Goal: Task Accomplishment & Management: Complete application form

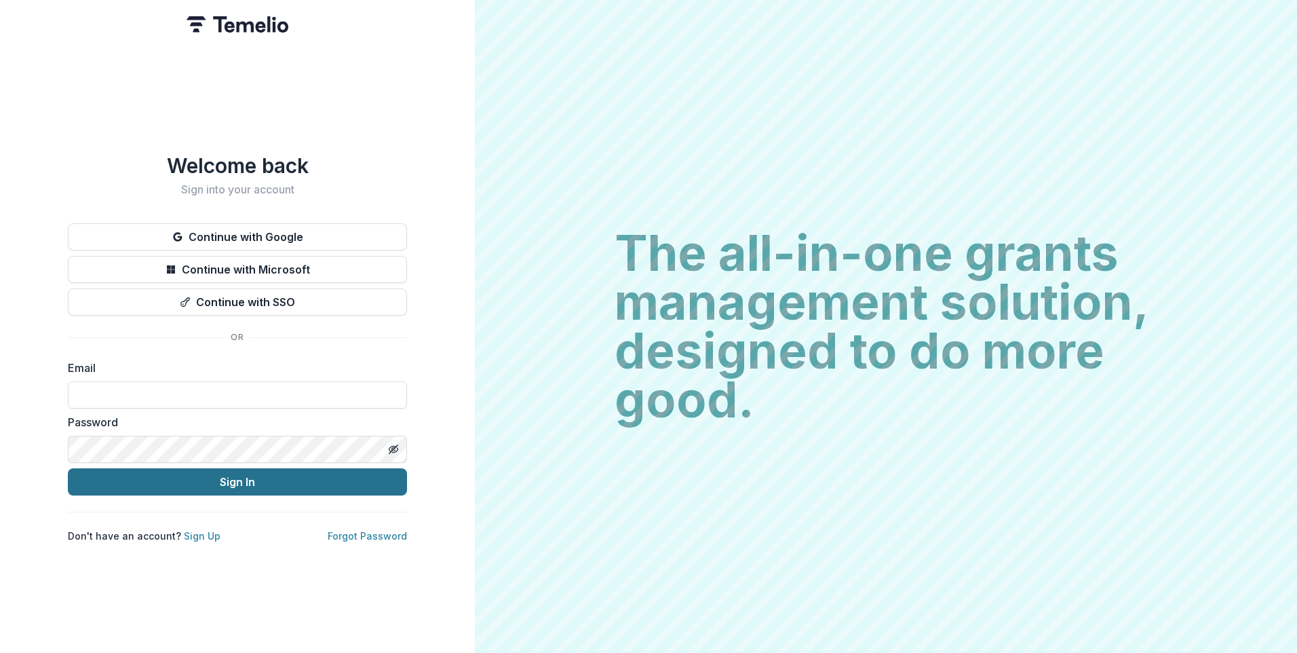
type input "**********"
click at [276, 479] on button "Sign In" at bounding box center [237, 481] width 339 height 27
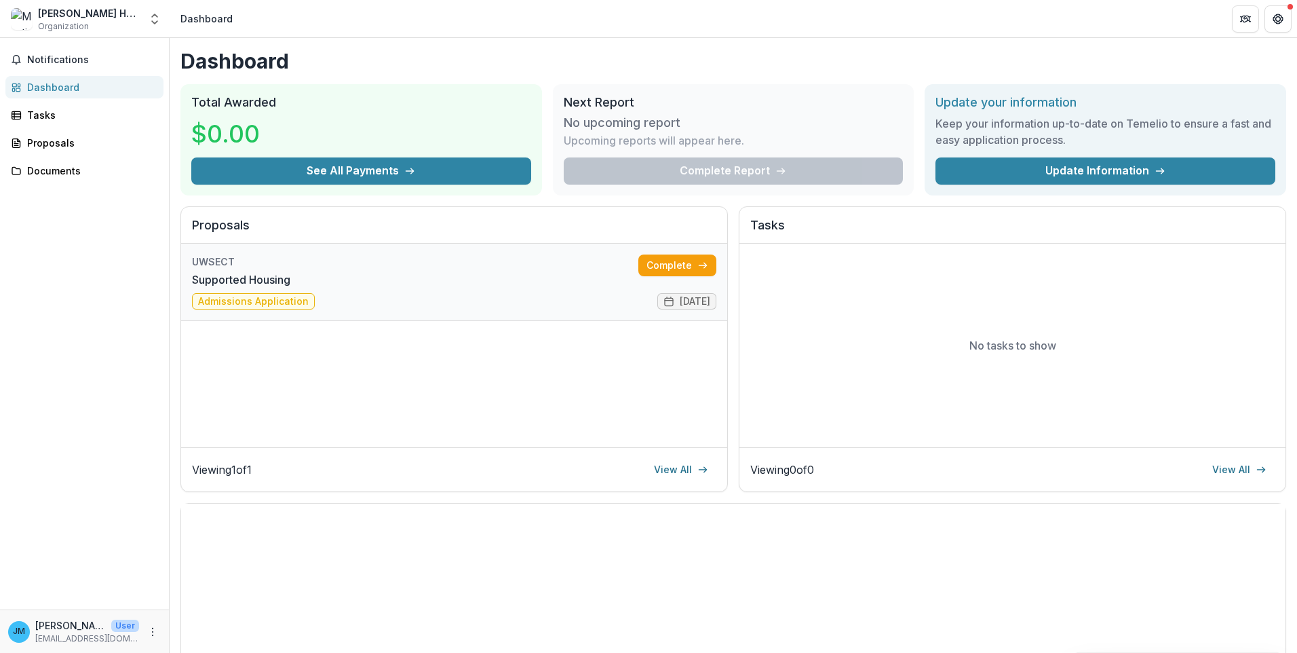
click at [250, 288] on link "Supported Housing" at bounding box center [241, 279] width 98 height 16
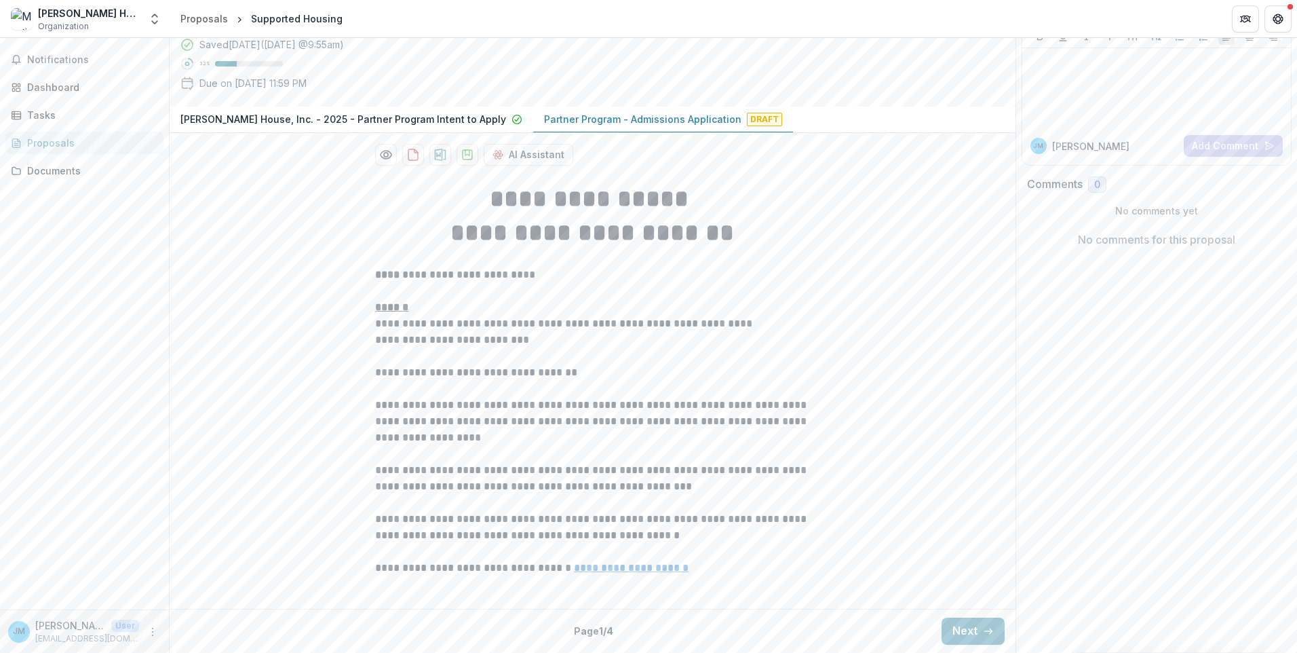
scroll to position [225, 0]
click at [961, 630] on button "Next" at bounding box center [973, 630] width 63 height 27
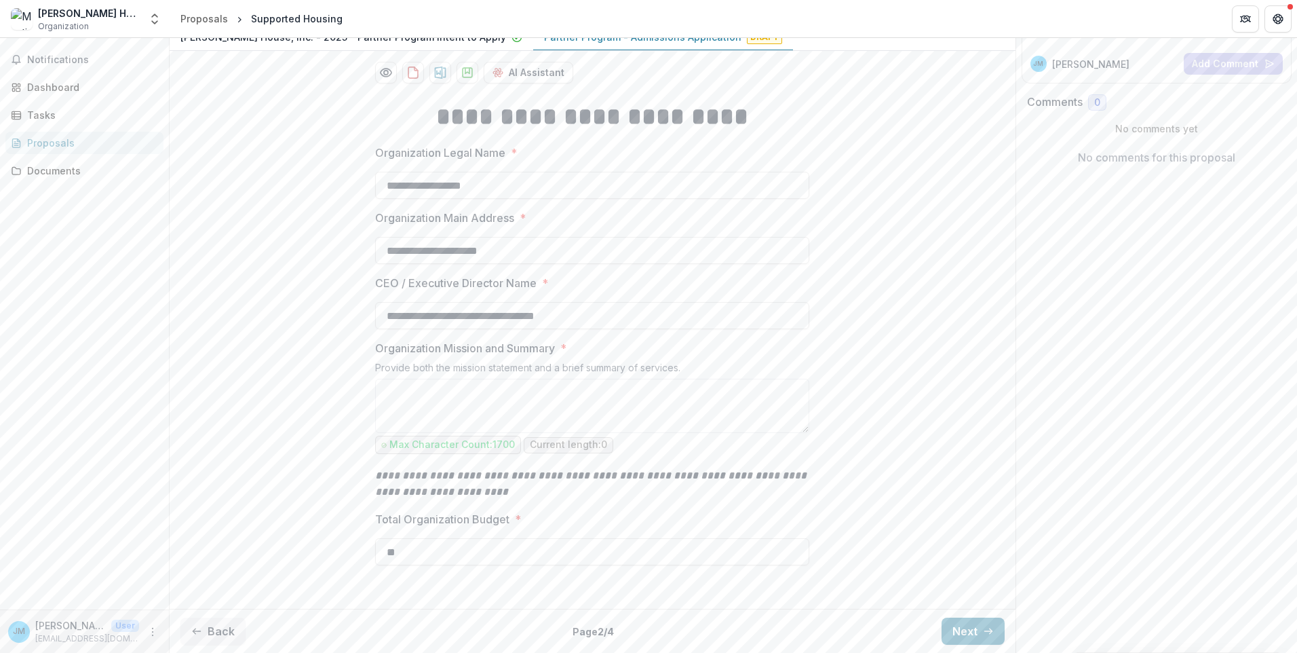
scroll to position [307, 0]
click at [960, 629] on button "Next" at bounding box center [973, 630] width 63 height 27
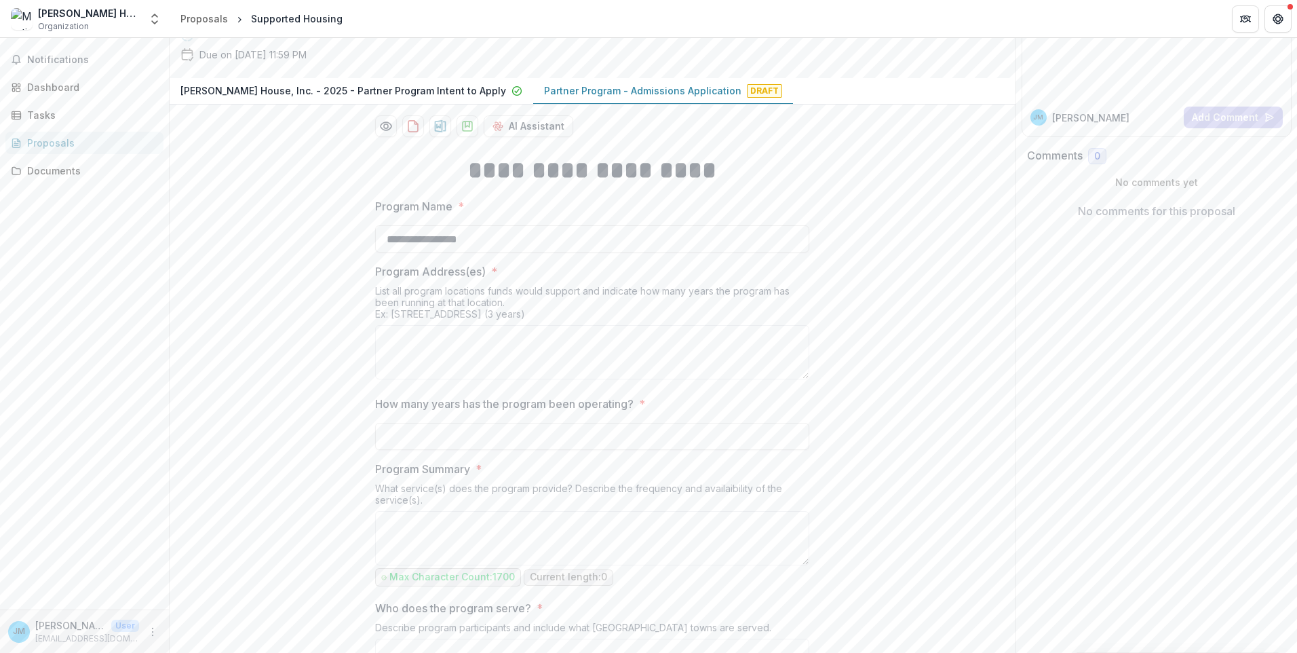
scroll to position [0, 0]
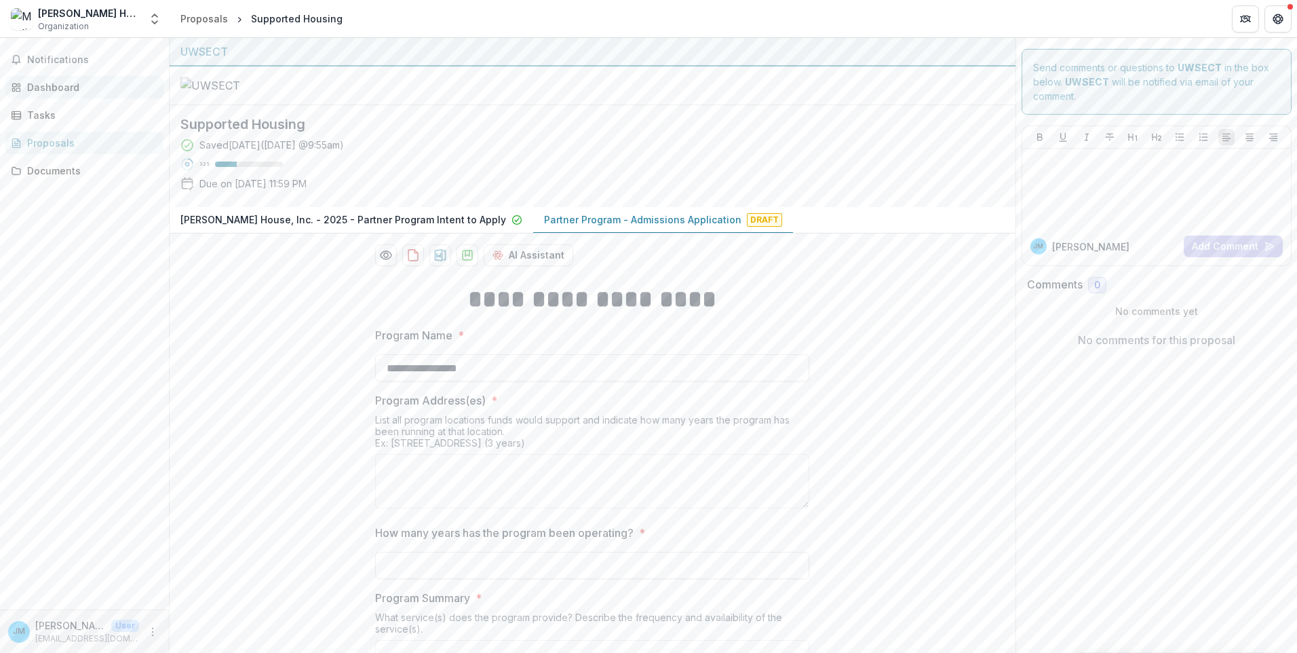
click at [28, 92] on div "Dashboard" at bounding box center [90, 87] width 126 height 14
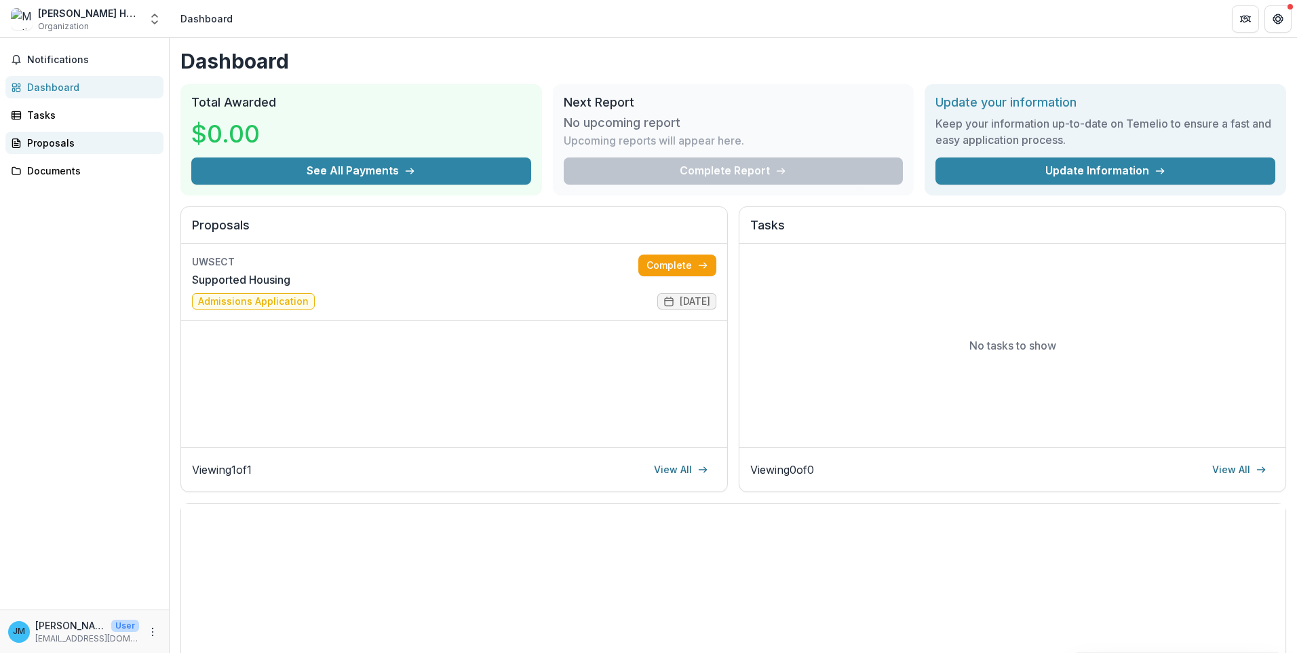
click at [74, 147] on div "Proposals" at bounding box center [90, 143] width 126 height 14
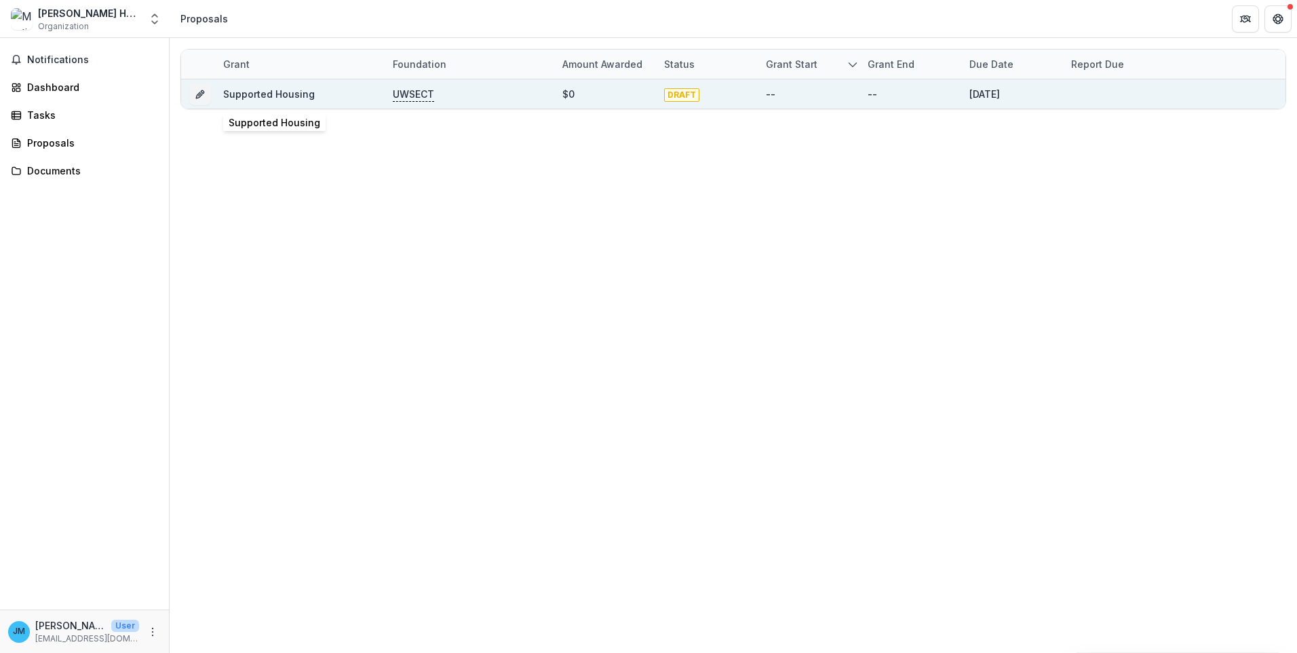
click at [231, 92] on link "Supported Housing" at bounding box center [269, 94] width 92 height 12
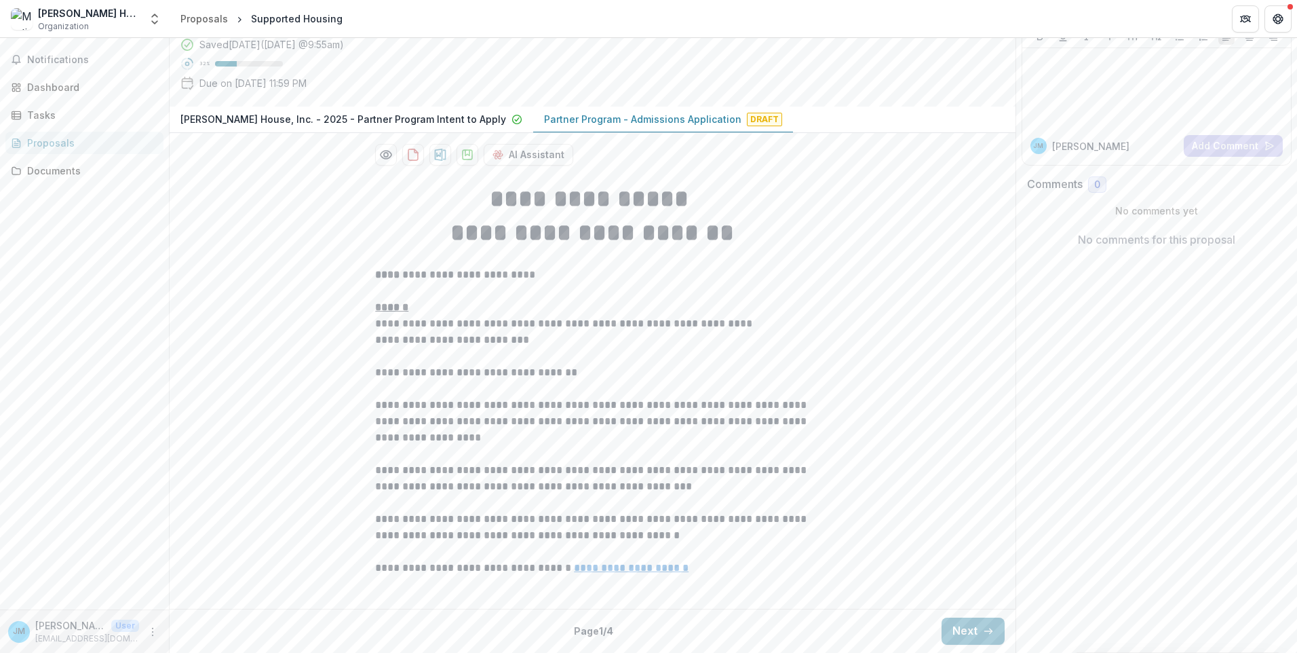
scroll to position [225, 0]
click at [973, 634] on button "Next" at bounding box center [973, 630] width 63 height 27
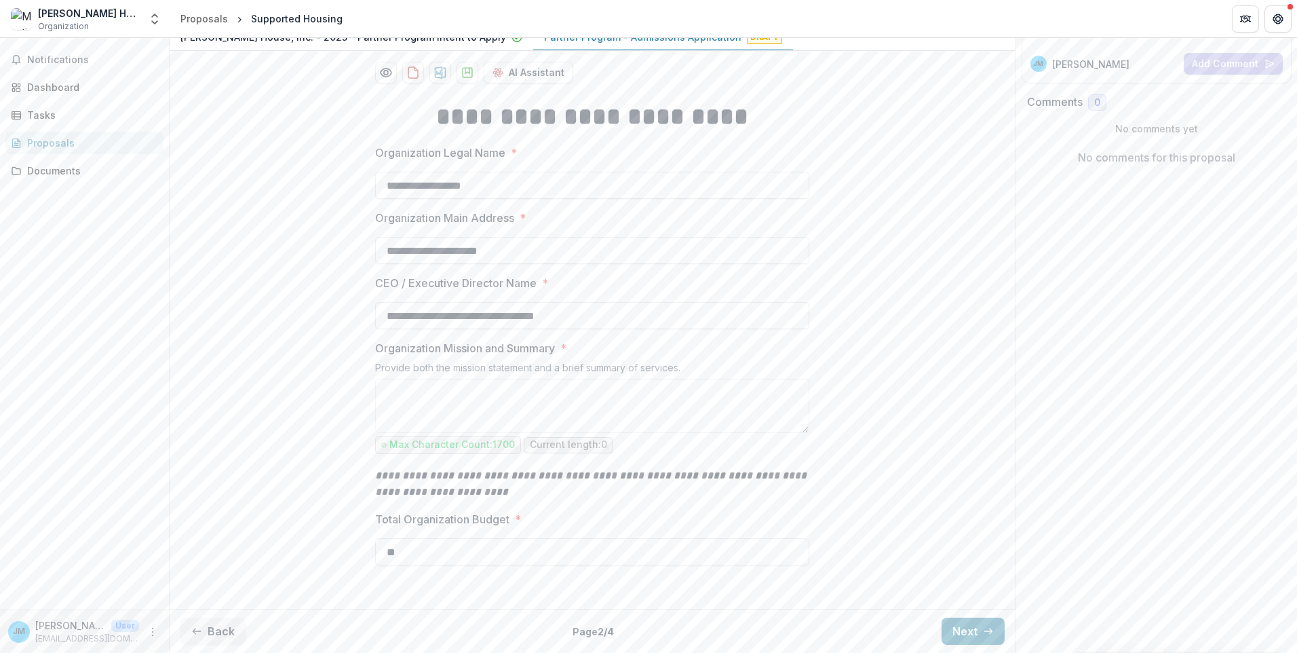
scroll to position [0, 0]
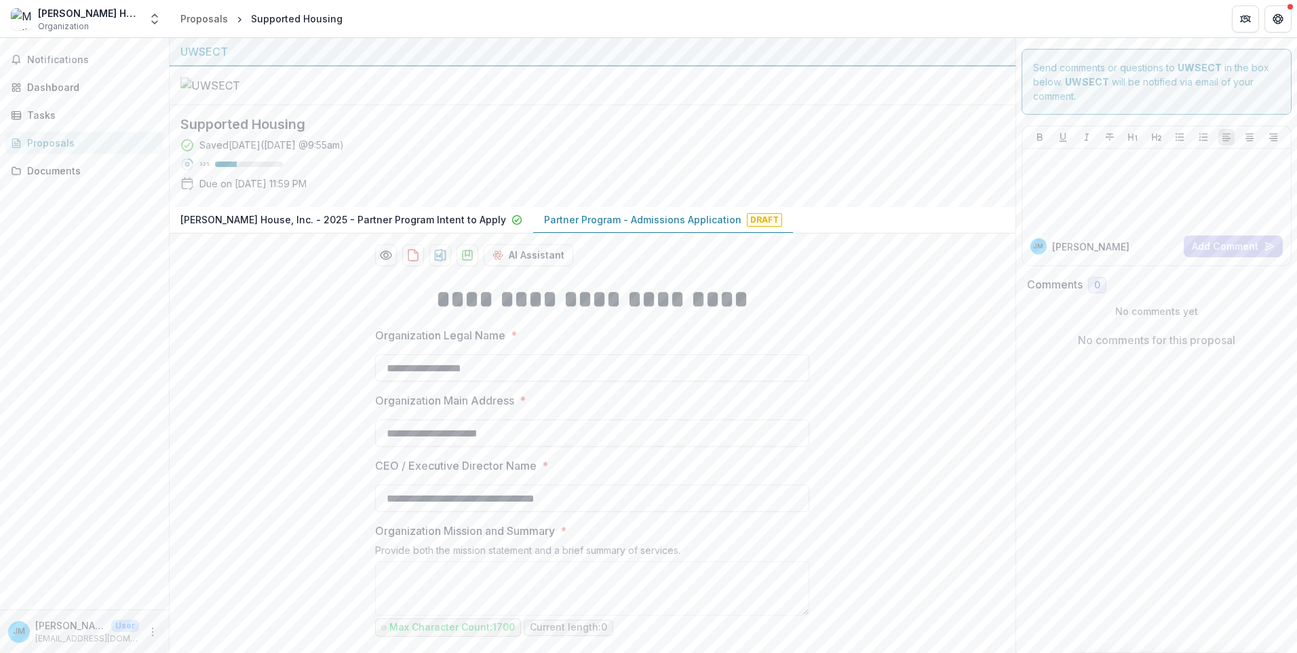
click at [747, 227] on span "Draft" at bounding box center [764, 220] width 35 height 14
click at [70, 176] on div "Documents" at bounding box center [90, 171] width 126 height 14
